Goal: Task Accomplishment & Management: Manage account settings

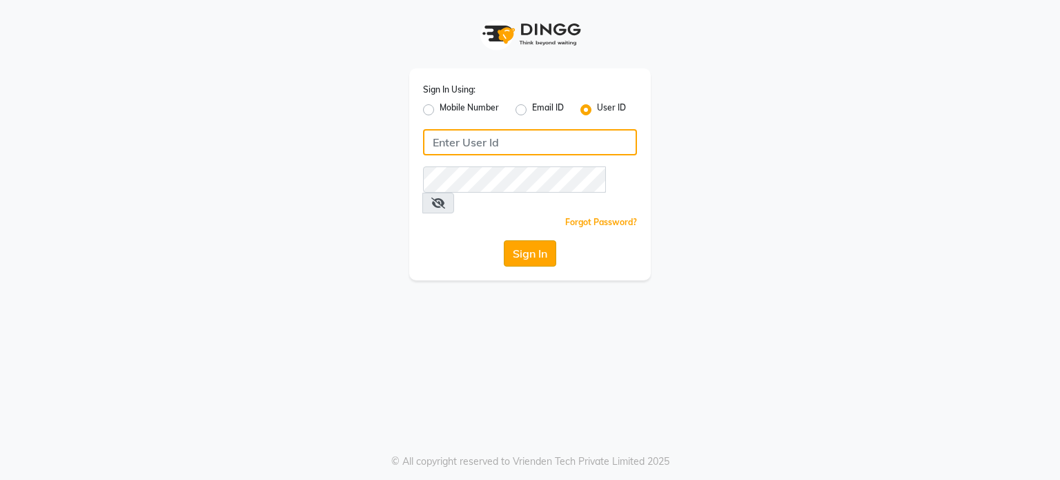
type input "pebbble"
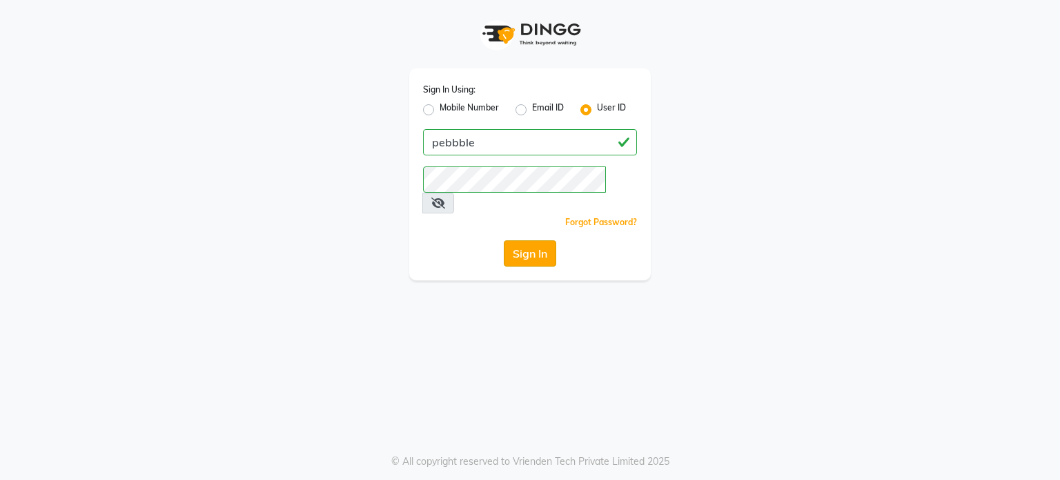
click at [538, 240] on button "Sign In" at bounding box center [530, 253] width 52 height 26
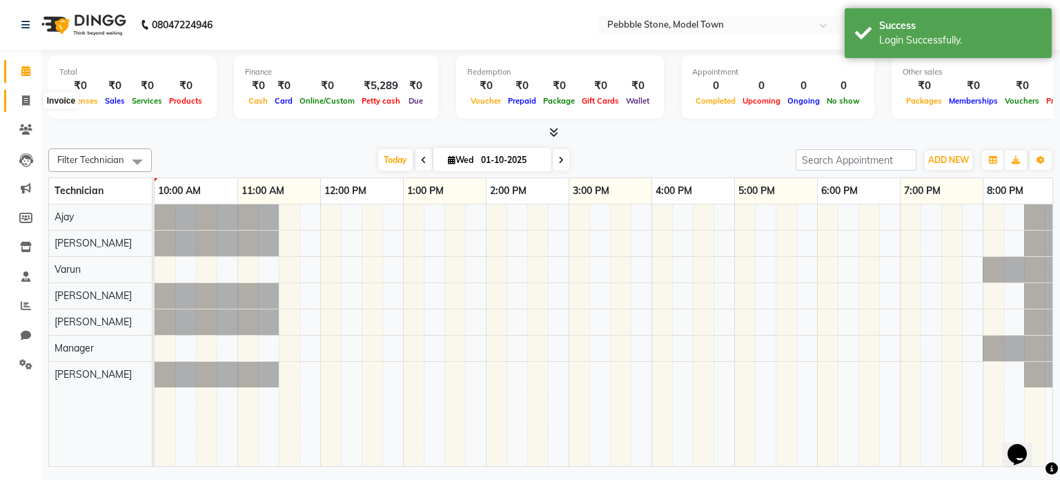
click at [25, 96] on icon at bounding box center [26, 100] width 8 height 10
select select "8684"
select select "service"
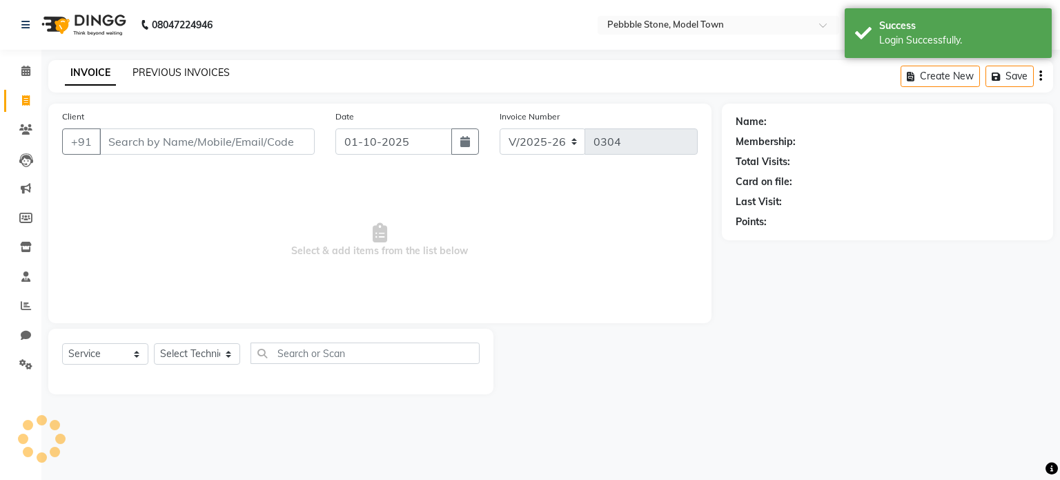
click at [210, 70] on link "PREVIOUS INVOICES" at bounding box center [181, 72] width 97 height 12
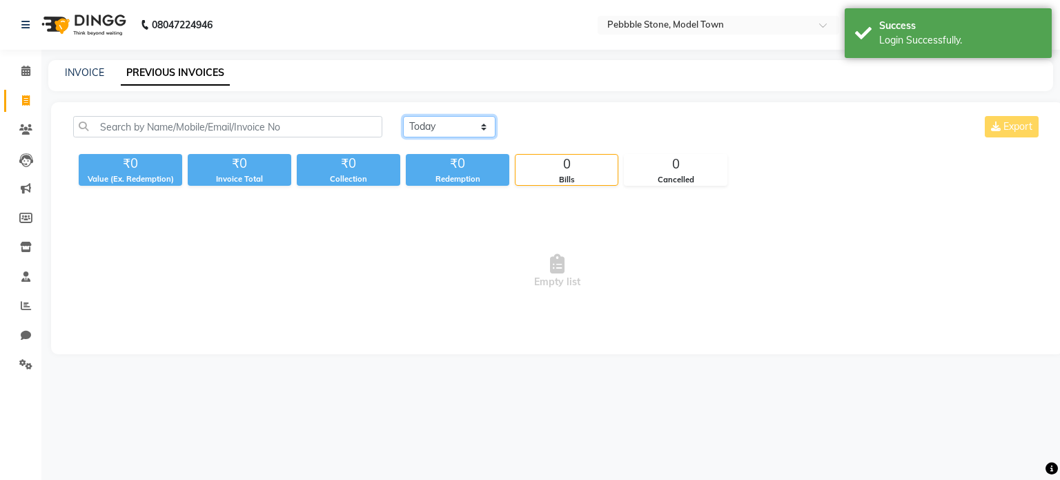
click at [433, 125] on select "[DATE] [DATE] Custom Range" at bounding box center [449, 126] width 93 height 21
click at [403, 116] on select "[DATE] [DATE] Custom Range" at bounding box center [449, 126] width 93 height 21
click at [447, 124] on select "[DATE] [DATE] Custom Range" at bounding box center [455, 127] width 104 height 21
click at [403, 117] on select "[DATE] [DATE] Custom Range" at bounding box center [455, 127] width 104 height 21
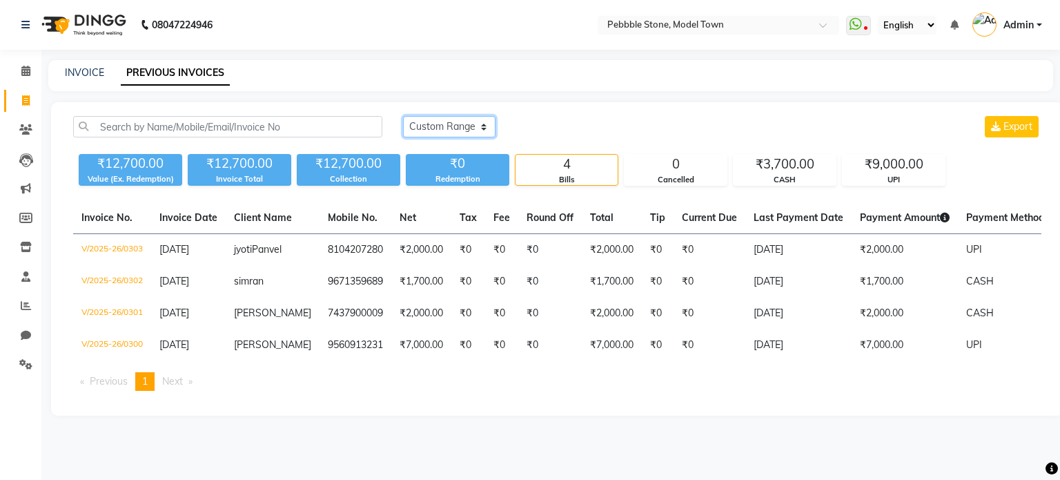
click at [458, 128] on select "[DATE] [DATE] Custom Range" at bounding box center [449, 126] width 93 height 21
select select "range"
click at [403, 116] on select "[DATE] [DATE] Custom Range" at bounding box center [449, 126] width 93 height 21
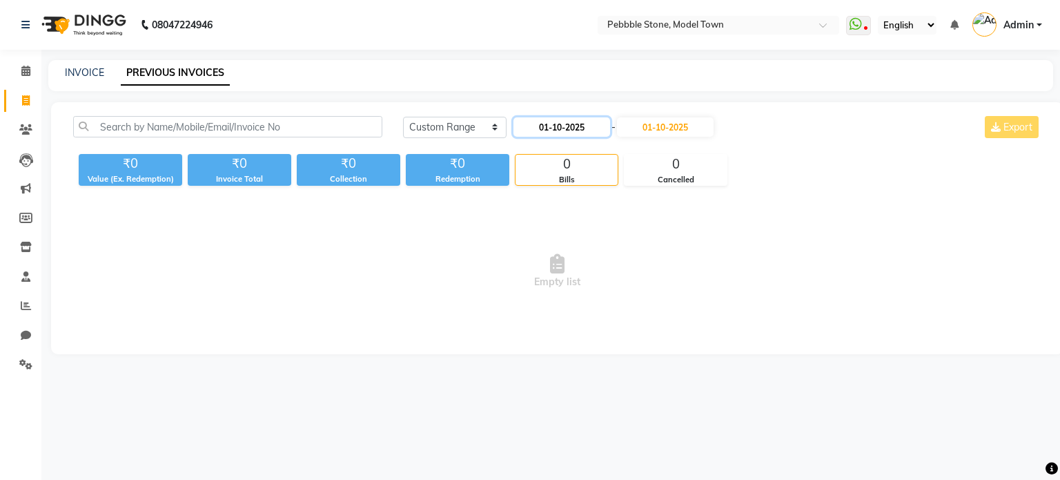
click at [569, 131] on input "01-10-2025" at bounding box center [562, 126] width 97 height 19
select select "10"
select select "2025"
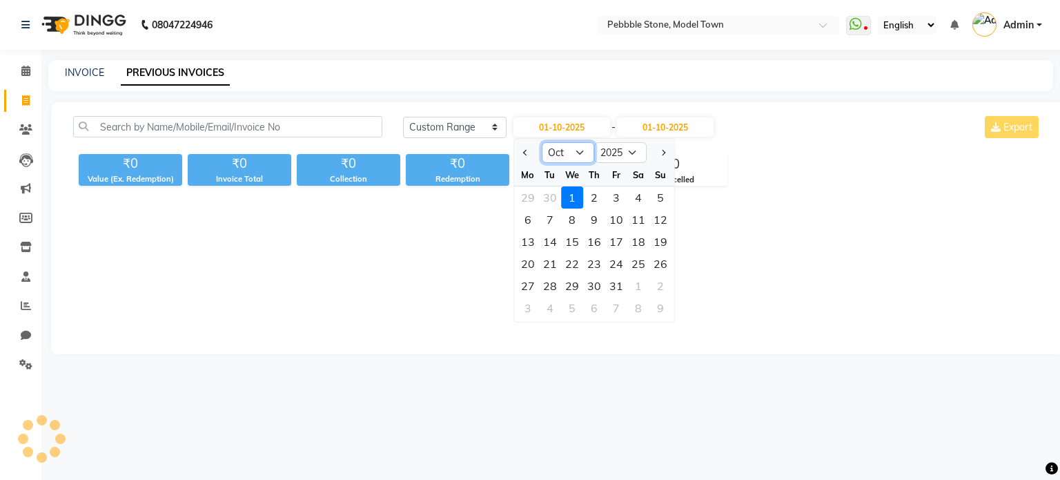
click at [567, 151] on select "Jan Feb Mar Apr May Jun [DATE] Aug Sep Oct Nov Dec" at bounding box center [568, 152] width 52 height 21
select select "9"
click at [542, 142] on select "Jan Feb Mar Apr May Jun [DATE] Aug Sep Oct Nov Dec" at bounding box center [568, 152] width 52 height 21
click at [656, 262] on div "28" at bounding box center [661, 264] width 22 height 22
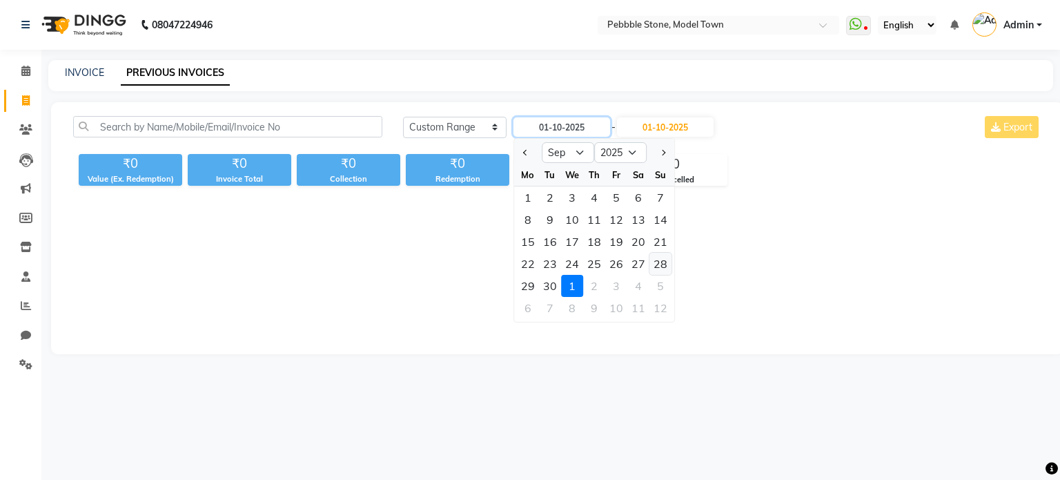
type input "[DATE]"
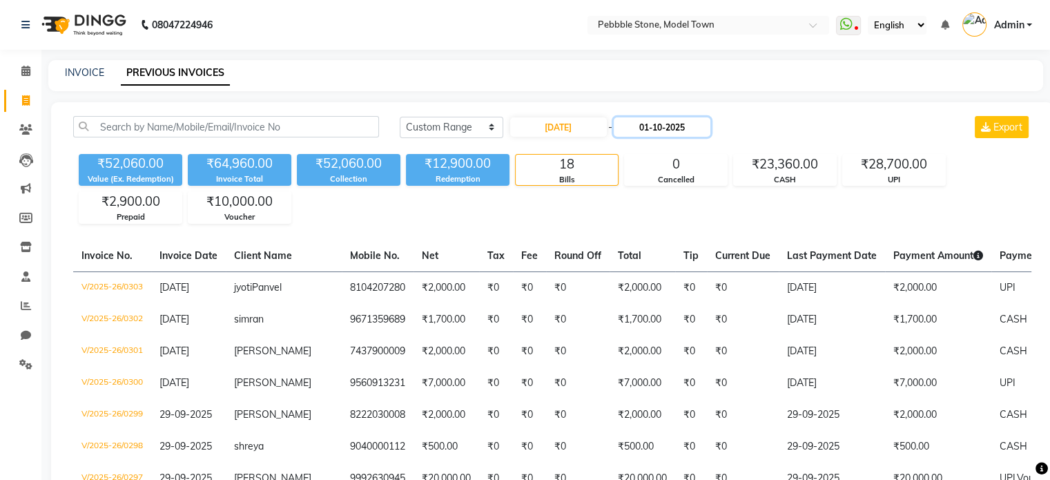
click at [668, 122] on input "01-10-2025" at bounding box center [662, 126] width 97 height 19
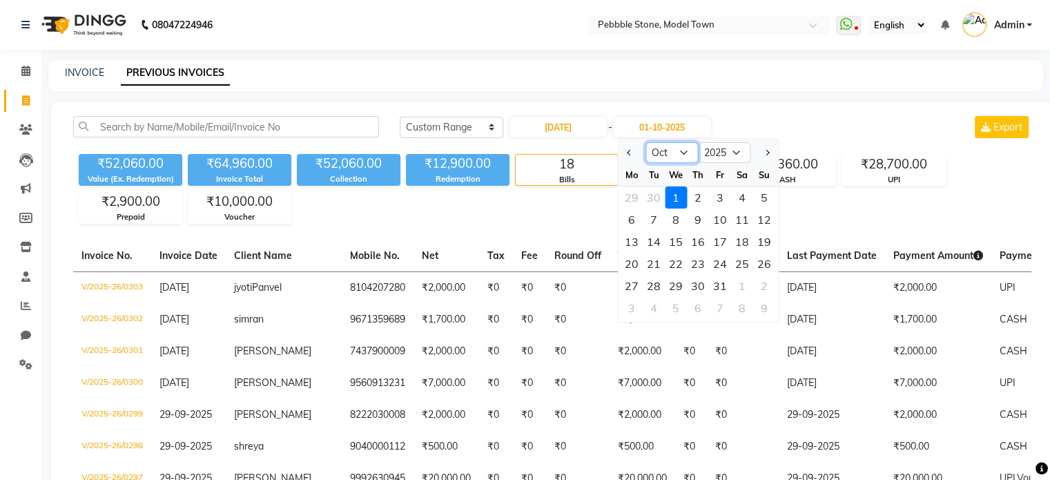
click at [670, 155] on select "Sep Oct Nov Dec" at bounding box center [671, 152] width 52 height 21
select select "9"
click at [645, 142] on select "Sep Oct Nov Dec" at bounding box center [671, 152] width 52 height 21
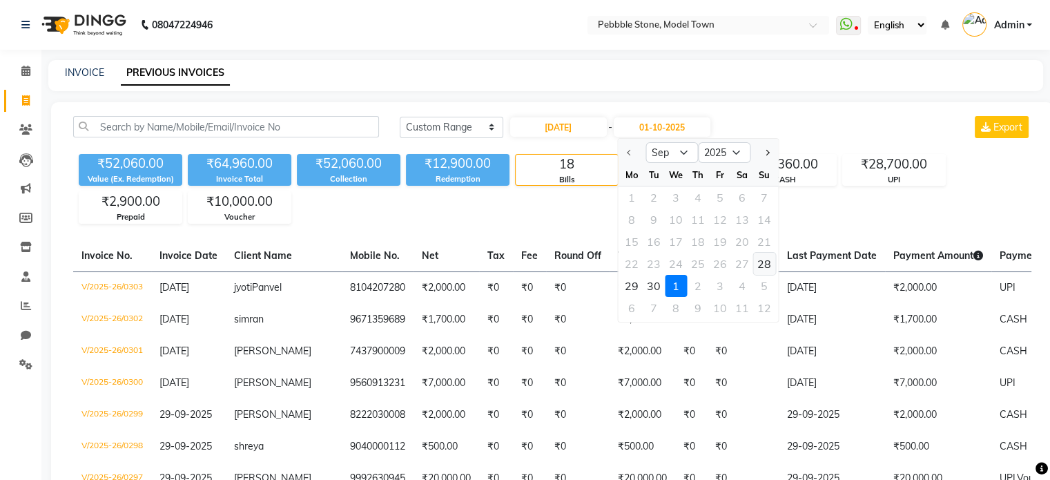
click at [763, 263] on div "28" at bounding box center [764, 264] width 22 height 22
type input "[DATE]"
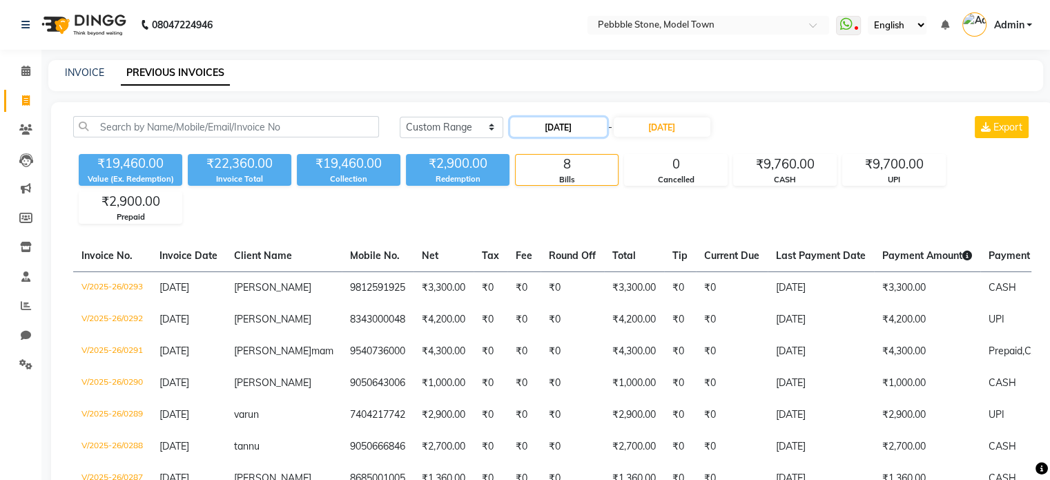
click at [516, 132] on input "[DATE]" at bounding box center [558, 126] width 97 height 19
select select "9"
select select "2025"
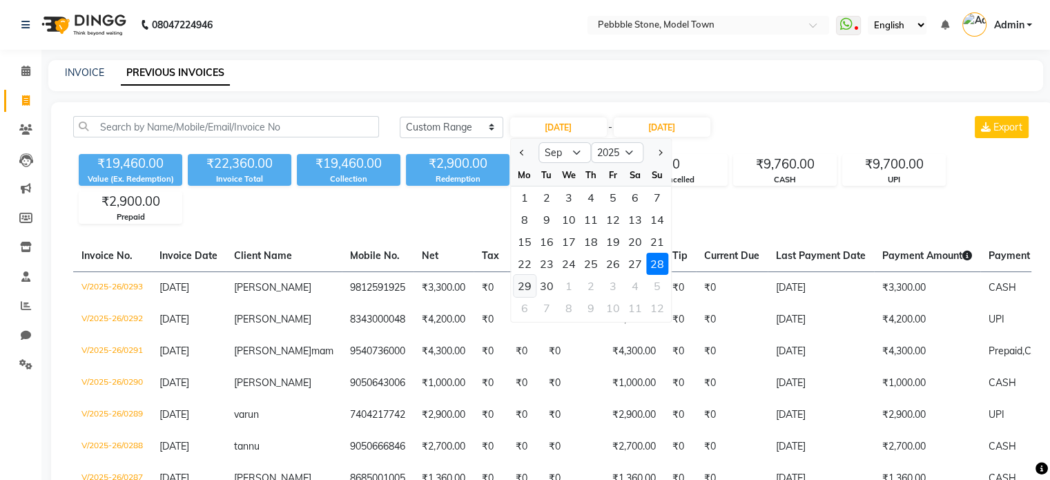
click at [525, 289] on div "29" at bounding box center [525, 286] width 22 height 22
type input "29-09-2025"
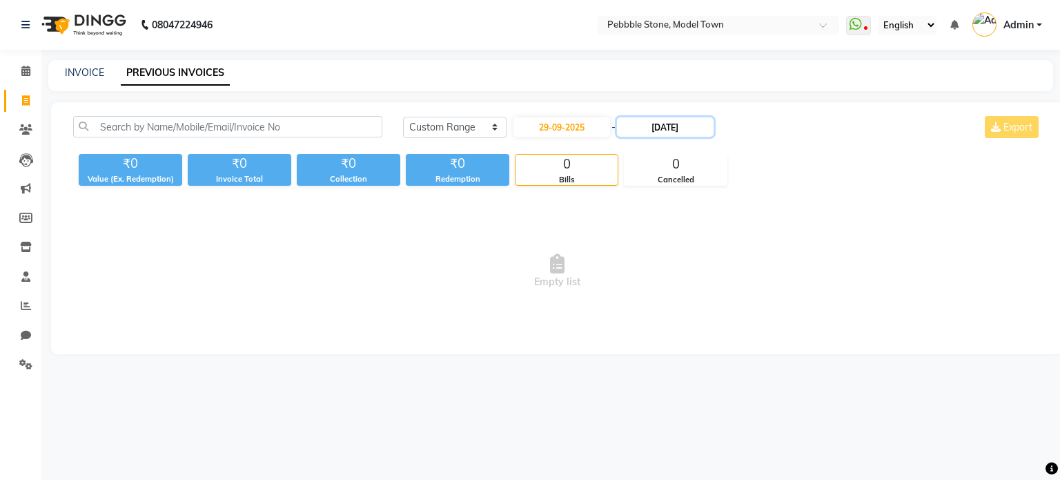
click at [663, 131] on input "[DATE]" at bounding box center [665, 126] width 97 height 19
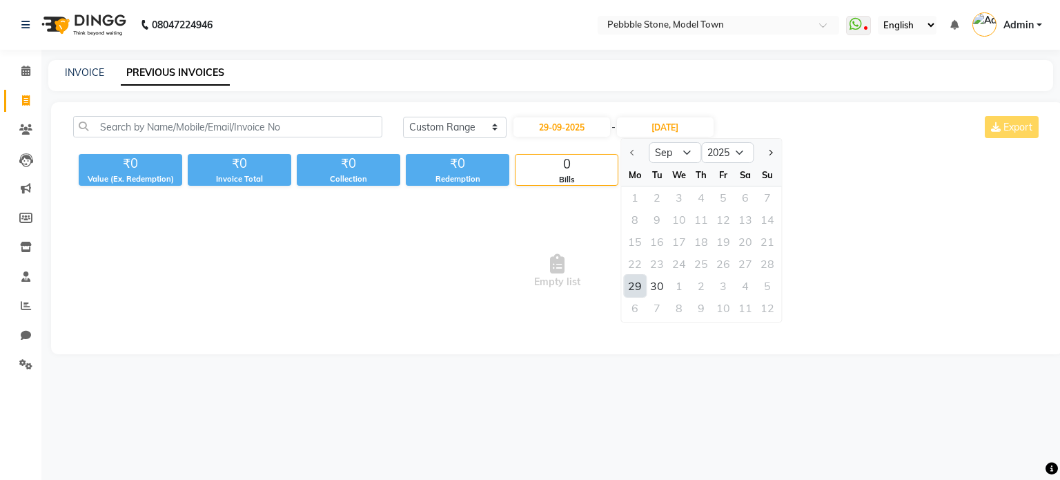
click at [639, 286] on div "29" at bounding box center [635, 286] width 22 height 22
type input "29-09-2025"
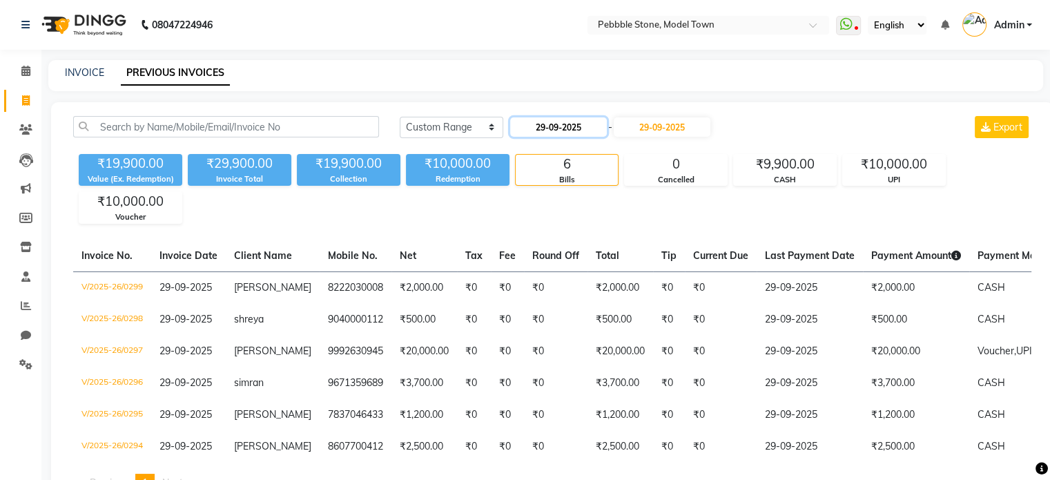
click at [541, 123] on input "29-09-2025" at bounding box center [558, 126] width 97 height 19
select select "9"
select select "2025"
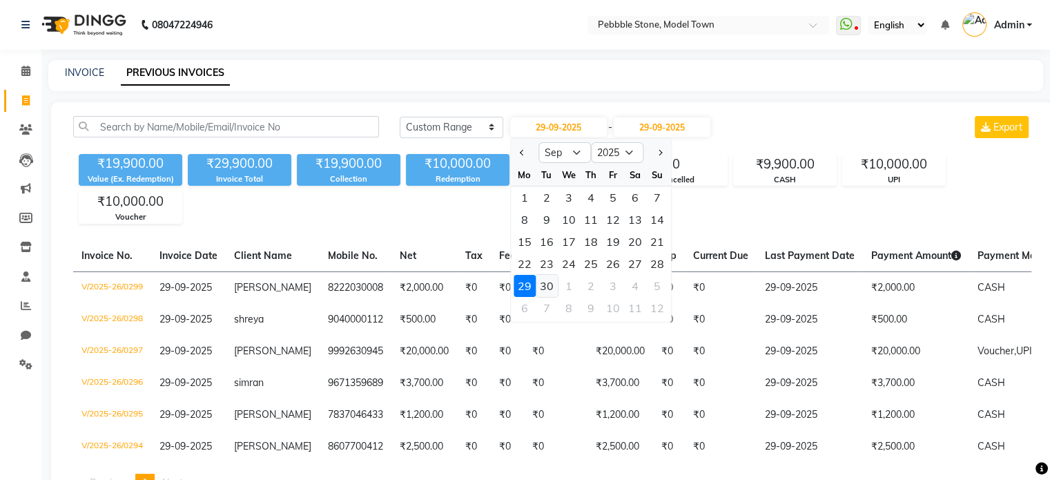
click at [540, 289] on div "30" at bounding box center [547, 286] width 22 height 22
type input "[DATE]"
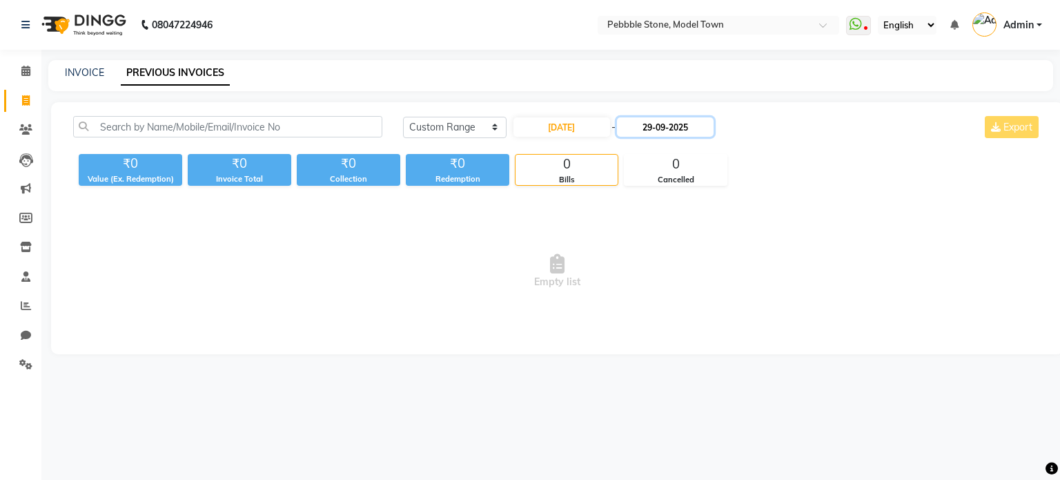
click at [676, 124] on input "29-09-2025" at bounding box center [665, 126] width 97 height 19
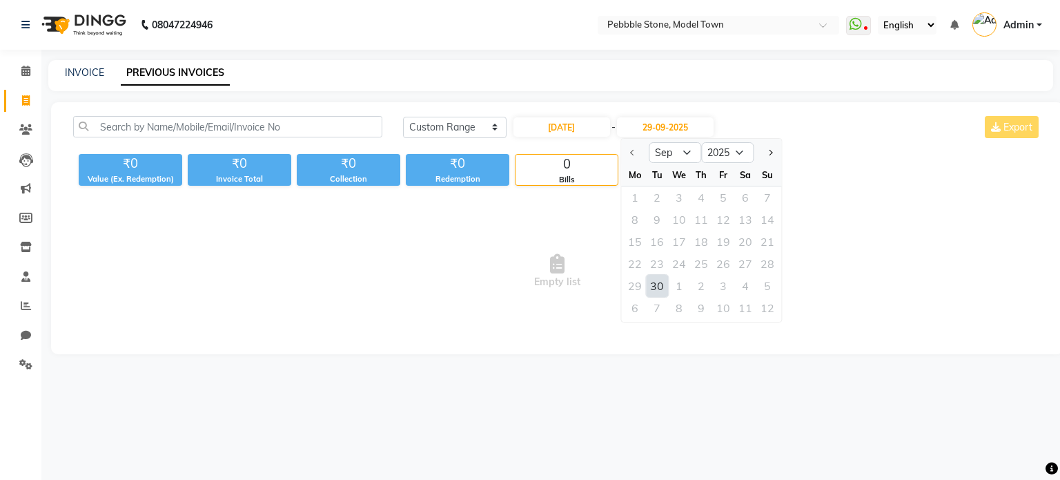
click at [657, 298] on div "7" at bounding box center [657, 308] width 22 height 22
type input "[DATE]"
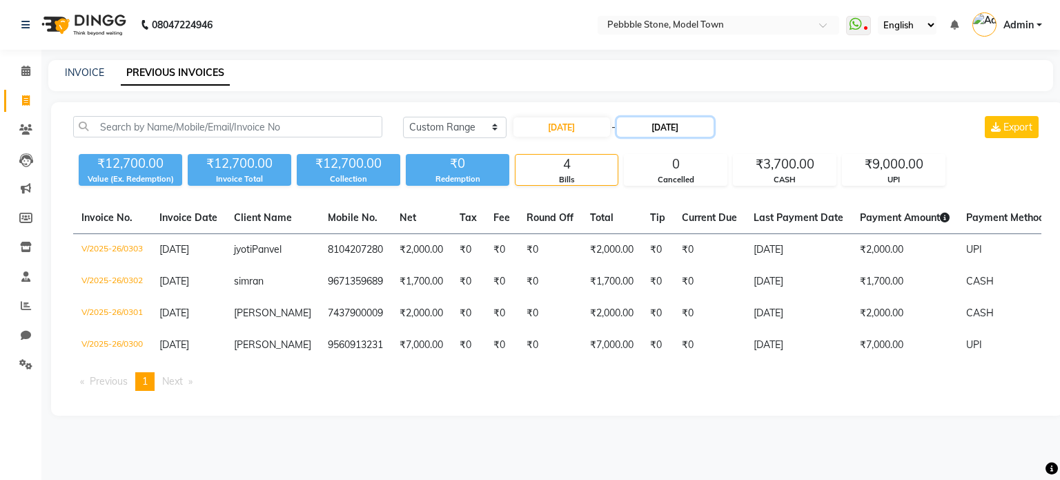
click at [663, 117] on input "[DATE]" at bounding box center [665, 126] width 97 height 19
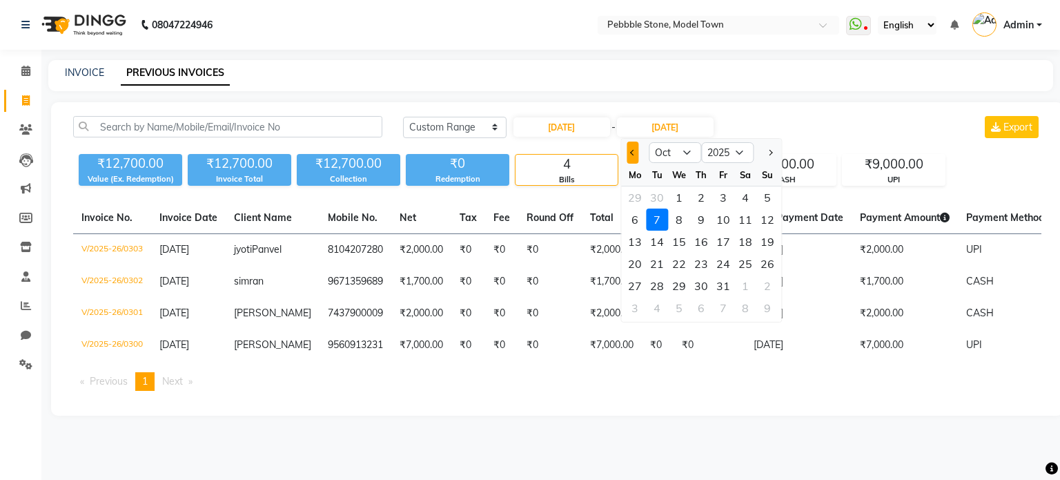
click at [632, 151] on span "Previous month" at bounding box center [633, 153] width 6 height 6
select select "9"
click at [664, 280] on div "30" at bounding box center [657, 286] width 22 height 22
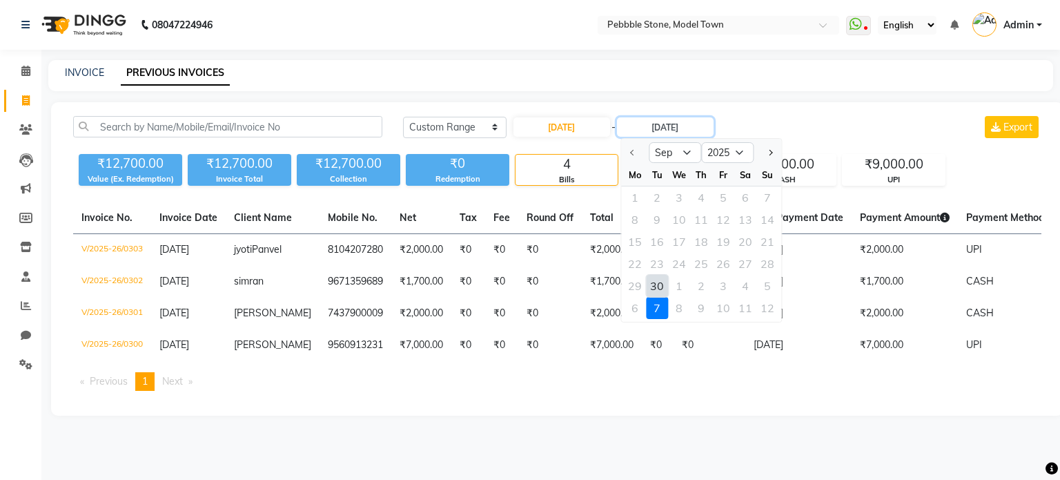
type input "[DATE]"
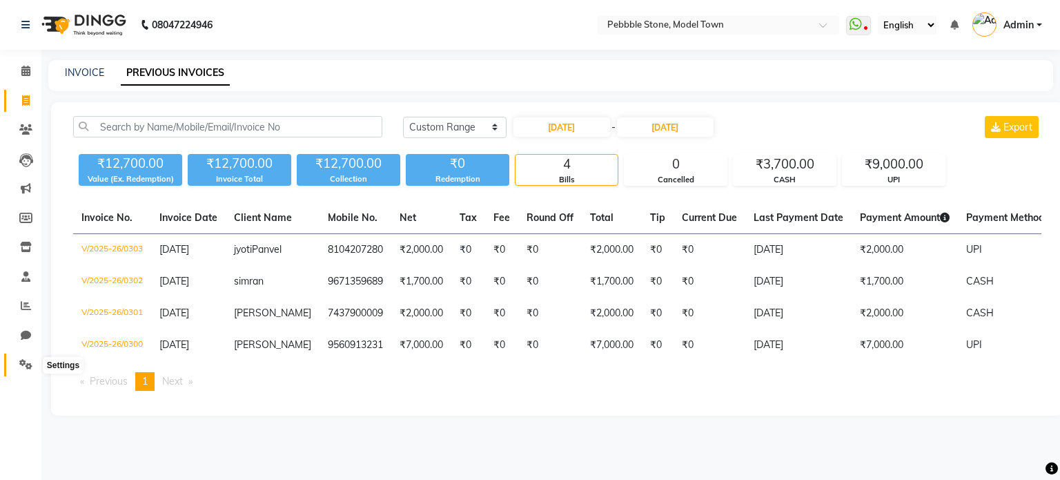
click at [28, 369] on icon at bounding box center [25, 364] width 13 height 10
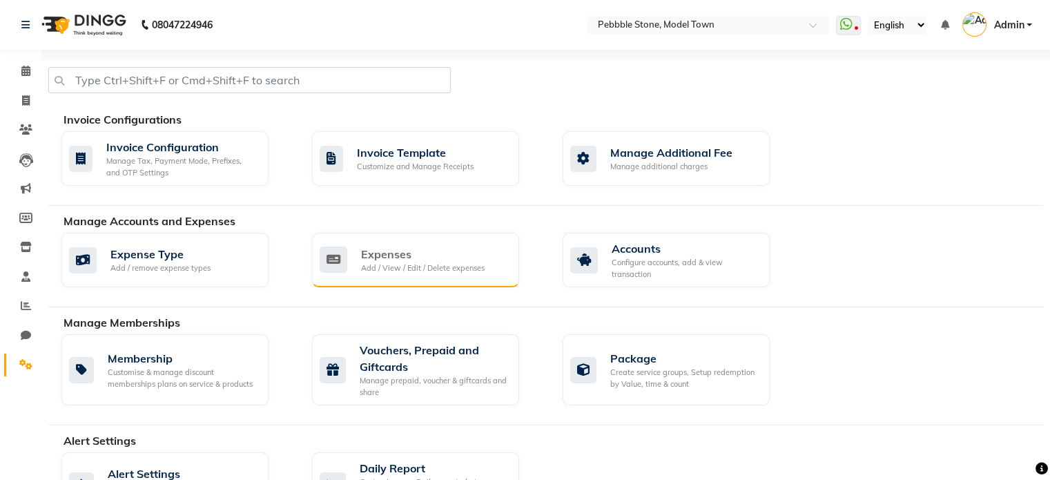
click at [340, 266] on icon at bounding box center [334, 259] width 28 height 26
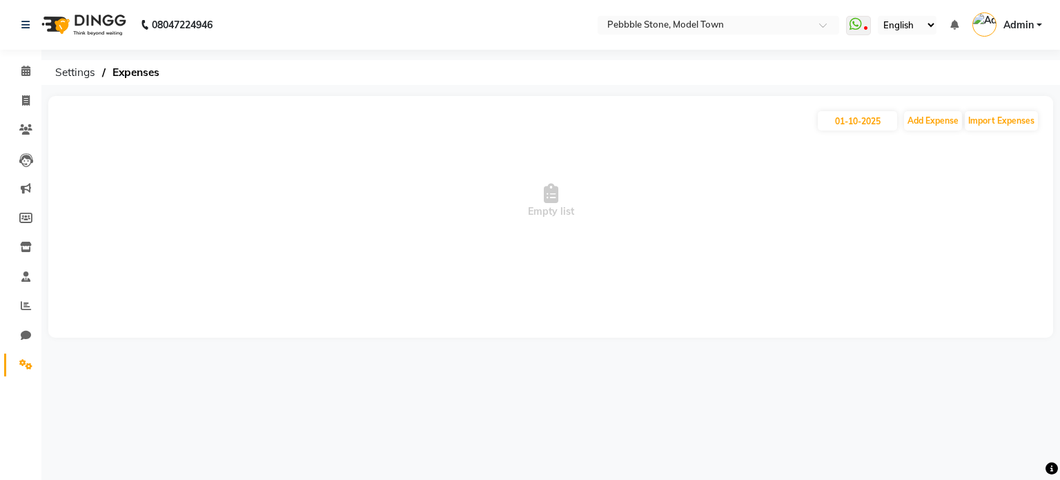
click at [850, 108] on div "[DATE] Add Expense Import Expenses Empty list" at bounding box center [550, 217] width 1005 height 242
click at [853, 121] on input "01-10-2025" at bounding box center [857, 120] width 79 height 19
select select "10"
select select "2025"
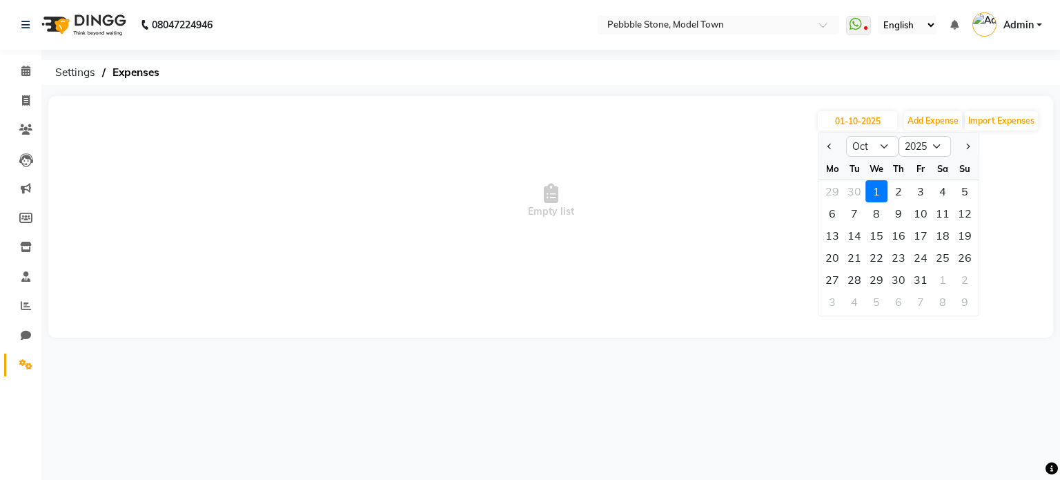
click at [821, 142] on div at bounding box center [833, 146] width 28 height 22
click at [826, 152] on button "Previous month" at bounding box center [830, 146] width 12 height 22
select select "9"
click at [855, 280] on div "30" at bounding box center [855, 280] width 22 height 22
type input "[DATE]"
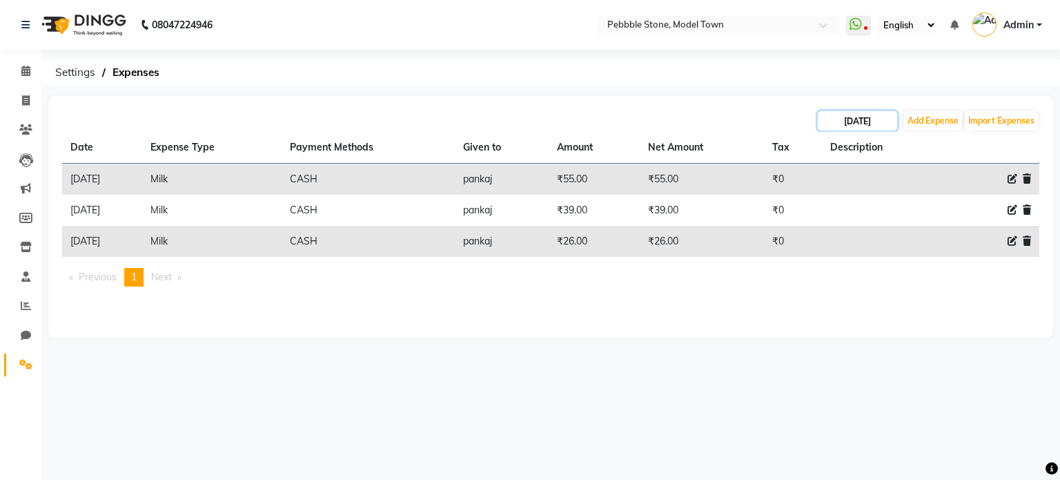
click at [839, 126] on input "[DATE]" at bounding box center [857, 120] width 79 height 19
select select "9"
select select "2025"
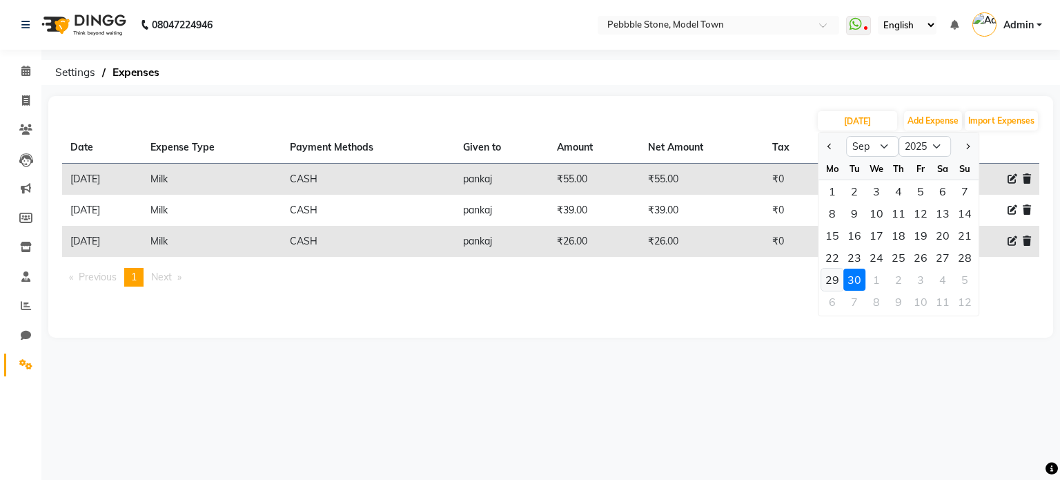
click at [833, 279] on div "29" at bounding box center [832, 280] width 22 height 22
type input "29-09-2025"
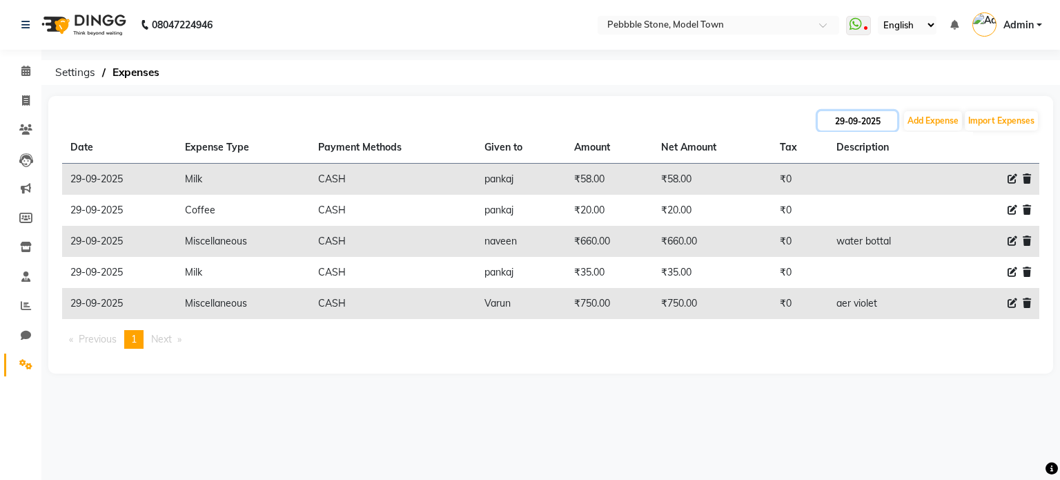
click at [842, 124] on input "29-09-2025" at bounding box center [857, 120] width 79 height 19
select select "9"
select select "2025"
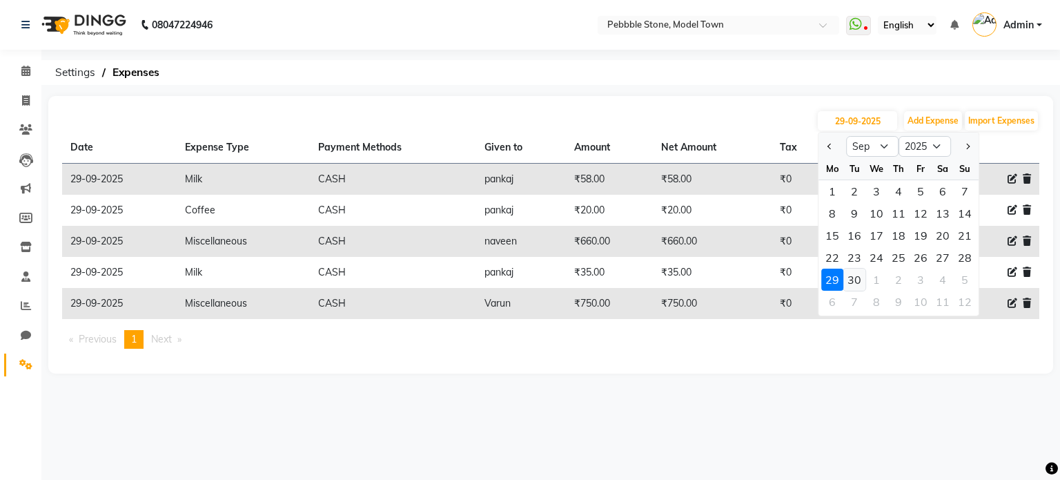
click at [855, 271] on div "30" at bounding box center [855, 280] width 22 height 22
type input "[DATE]"
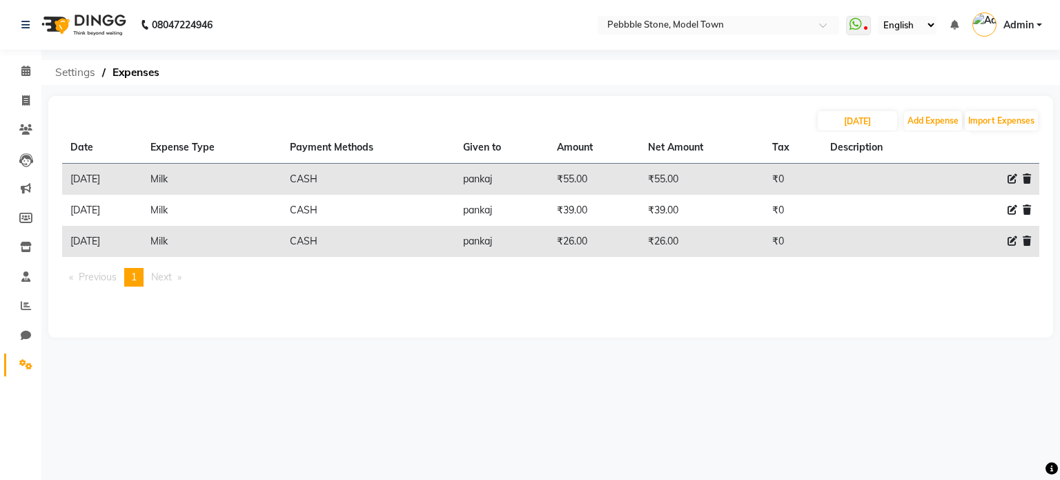
click at [91, 69] on span "Settings" at bounding box center [75, 72] width 54 height 25
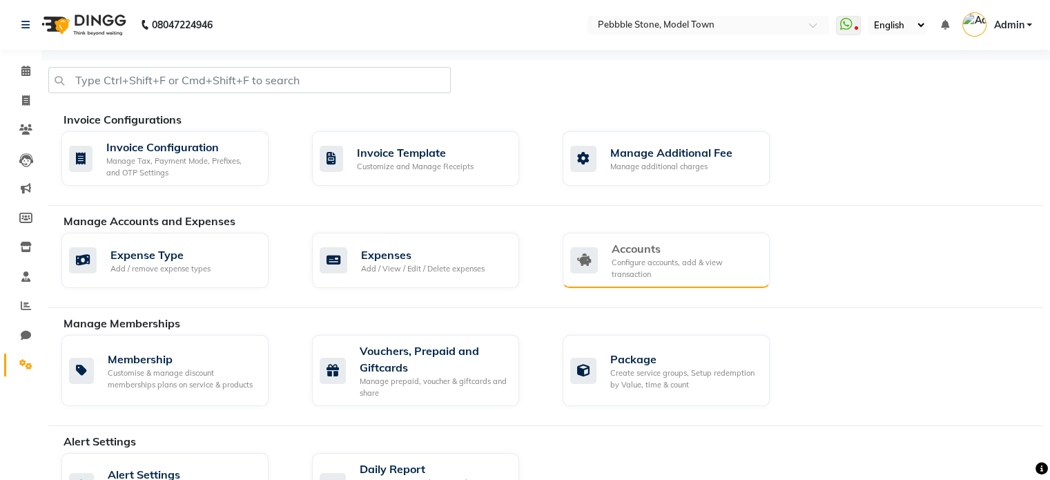
click at [616, 237] on div "Accounts Configure accounts, add & view transaction" at bounding box center [666, 260] width 207 height 55
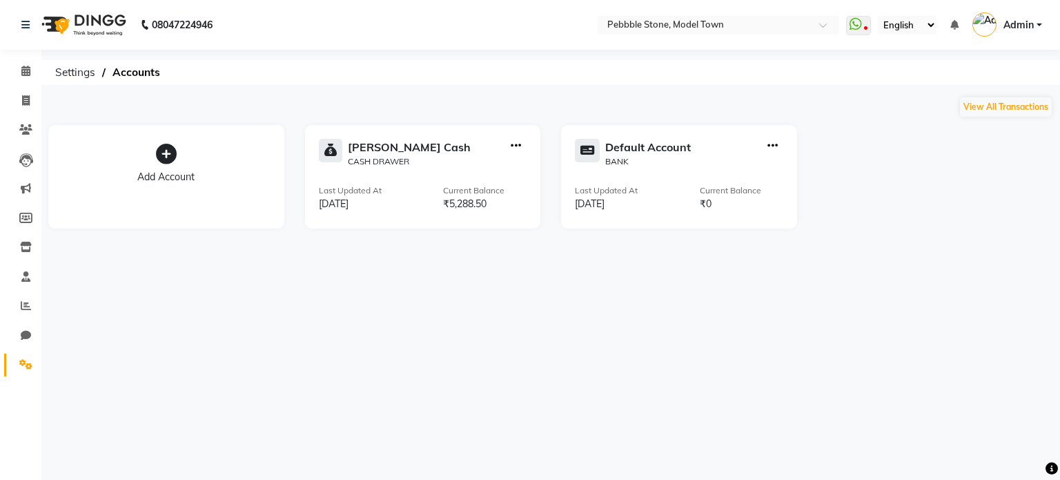
click at [412, 180] on div "[PERSON_NAME] Cash CASH DRAWER Last Updated At [DATE] Current Balance ₹5,288.50" at bounding box center [423, 177] width 236 height 104
click at [390, 148] on div "[PERSON_NAME] Cash" at bounding box center [409, 147] width 123 height 17
select select "7952"
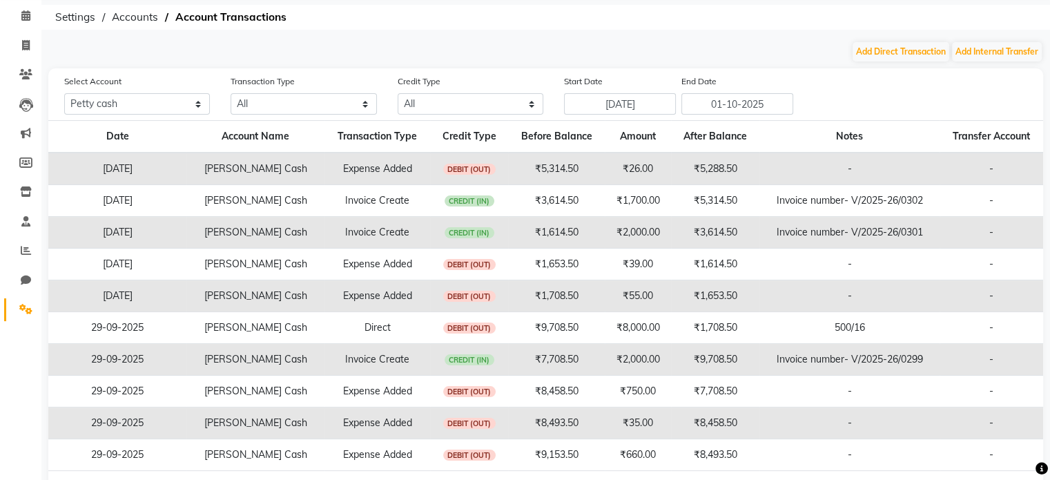
scroll to position [93, 0]
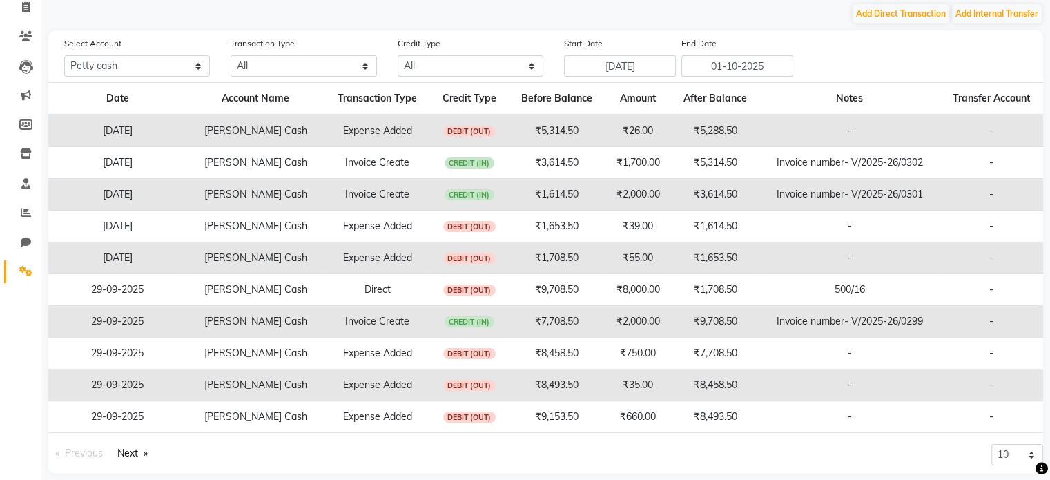
click at [1049, 49] on main "Add Direct Transaction Add Internal Transfer Select Account All [PERSON_NAME] c…" at bounding box center [545, 248] width 1009 height 491
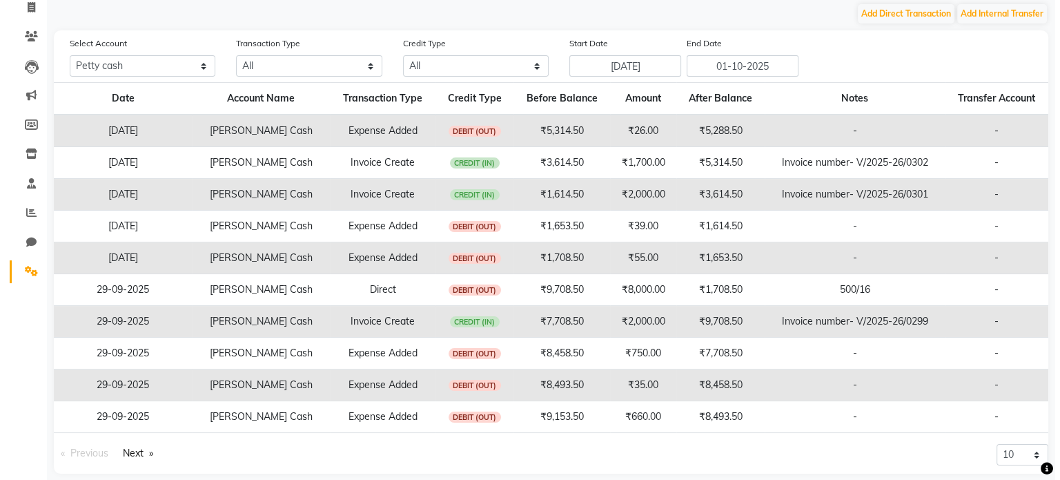
scroll to position [0, 0]
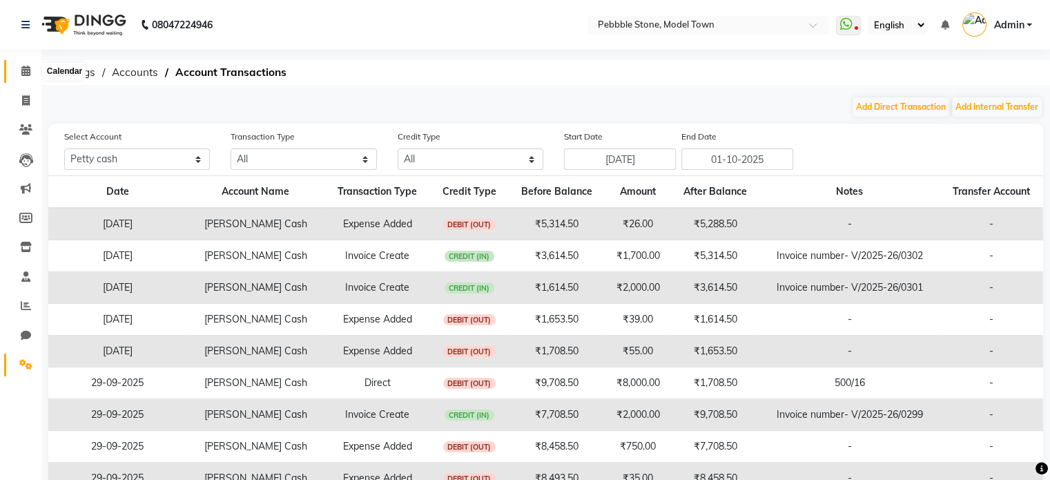
click at [28, 71] on icon at bounding box center [25, 71] width 9 height 10
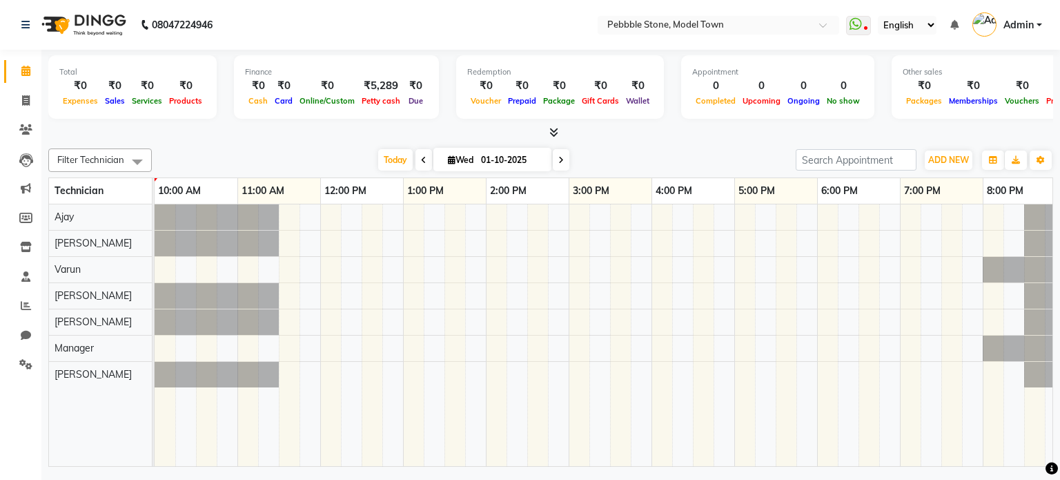
click at [1031, 26] on span "Admin" at bounding box center [1019, 25] width 30 height 14
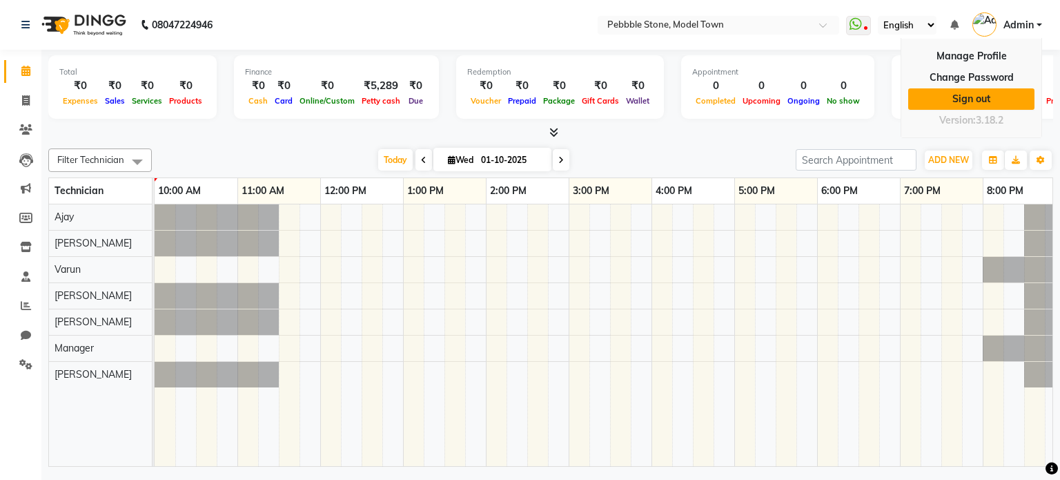
click at [1001, 88] on link "Sign out" at bounding box center [971, 98] width 126 height 21
